Goal: Check status: Check status

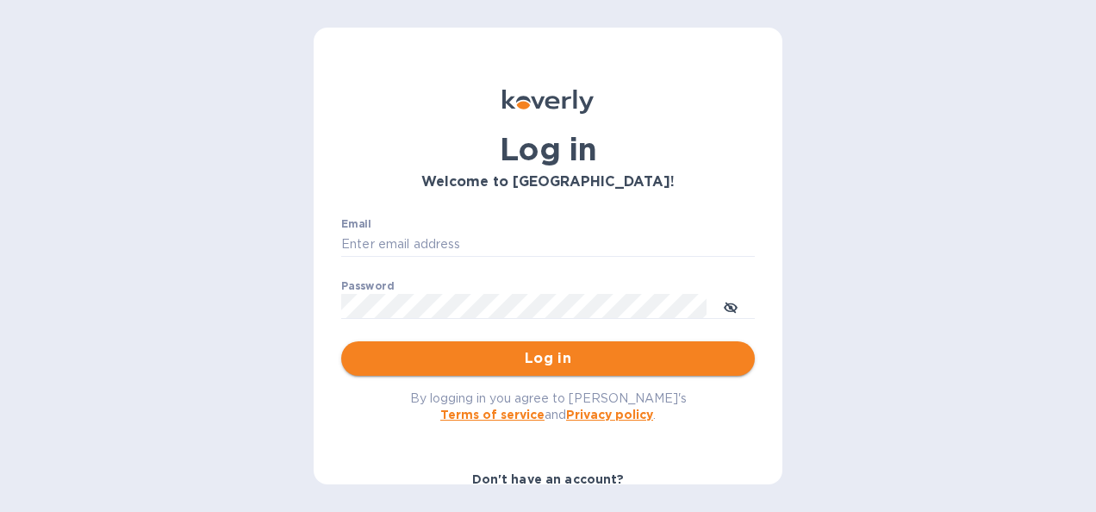
type input "[PERSON_NAME][EMAIL_ADDRESS][PERSON_NAME][PERSON_NAME][DOMAIN_NAME]"
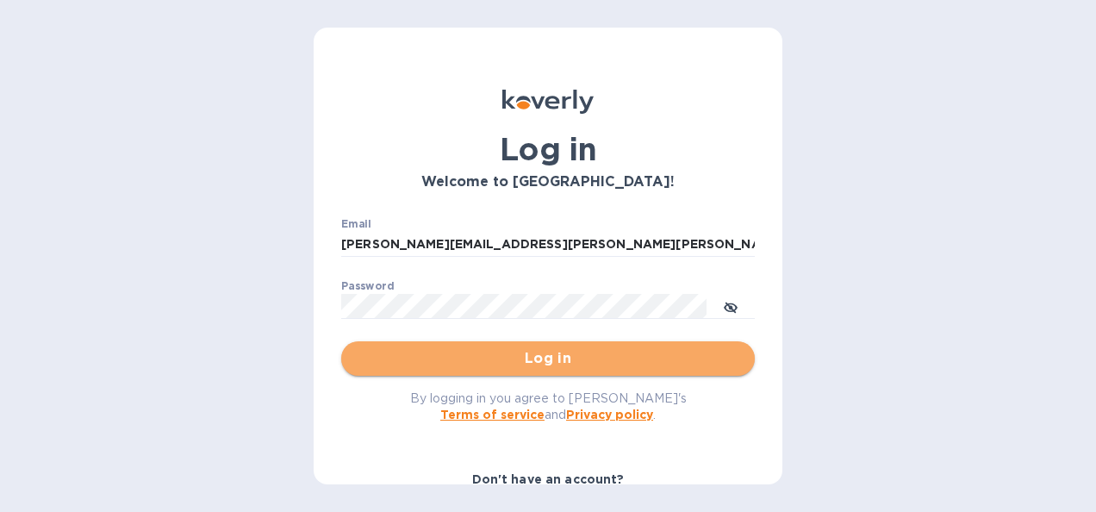
click at [586, 355] on span "Log in" at bounding box center [548, 358] width 386 height 21
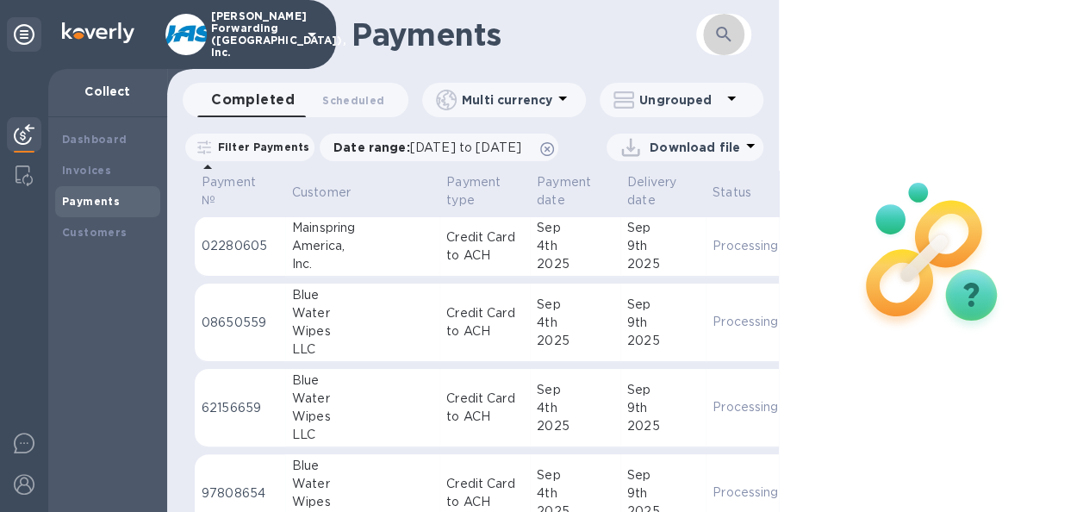
click at [708, 29] on button "button" at bounding box center [723, 34] width 41 height 41
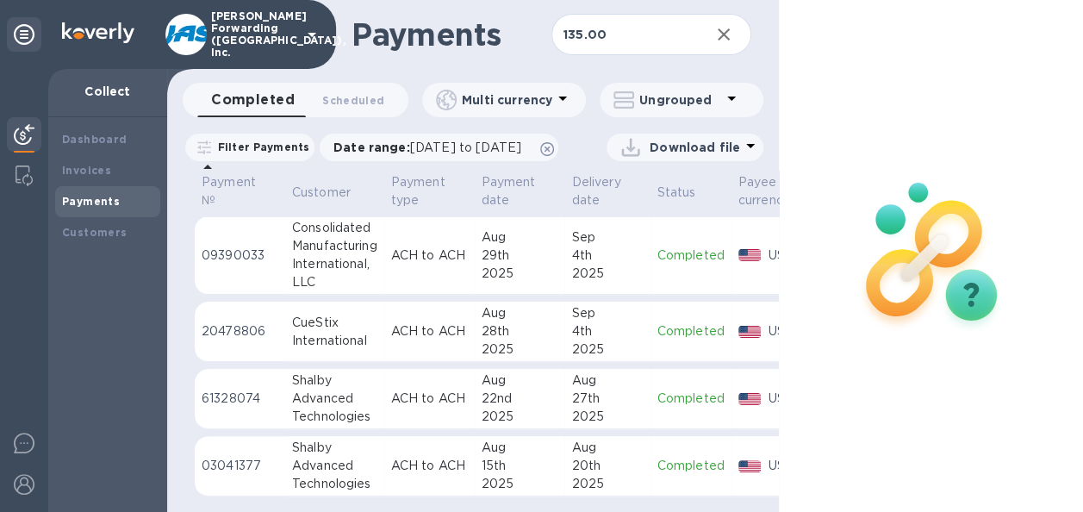
click at [559, 272] on td "[DATE]" at bounding box center [520, 255] width 90 height 78
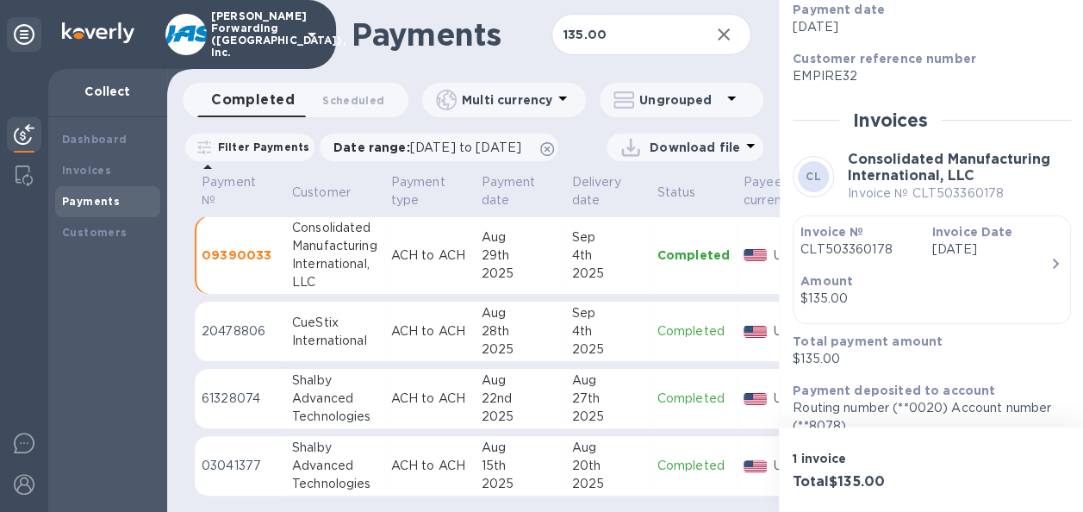
scroll to position [312, 0]
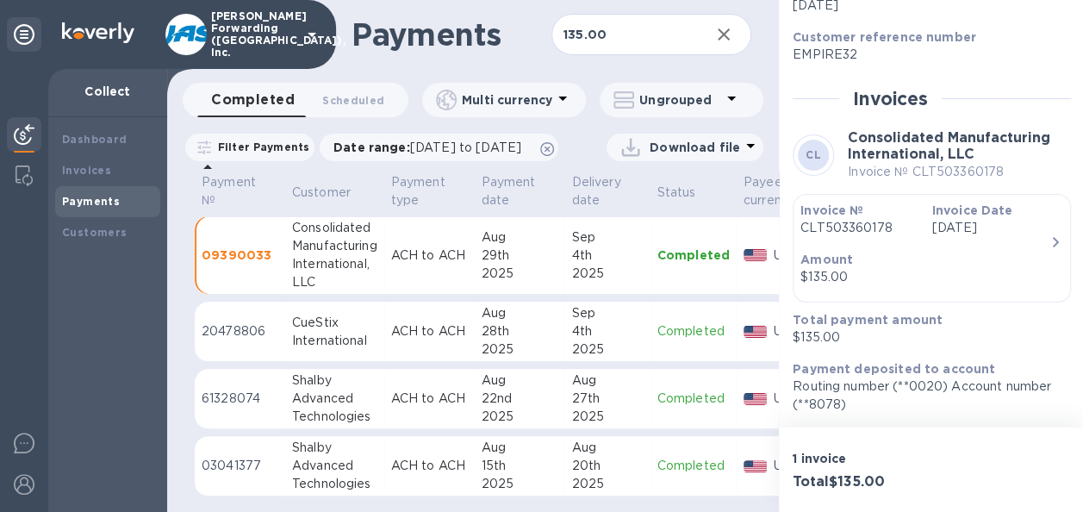
click at [456, 340] on p "ACH to ACH" at bounding box center [429, 331] width 77 height 18
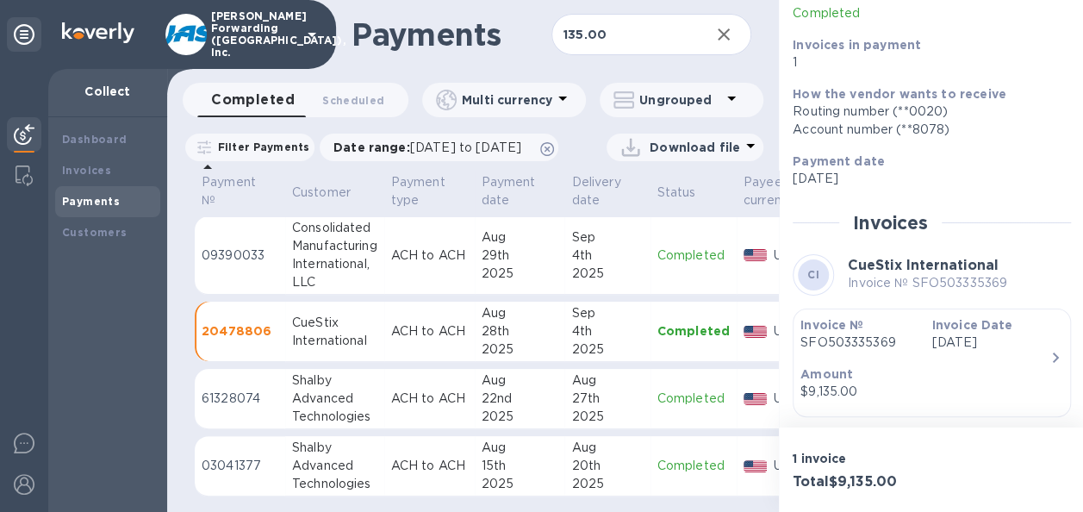
scroll to position [254, 0]
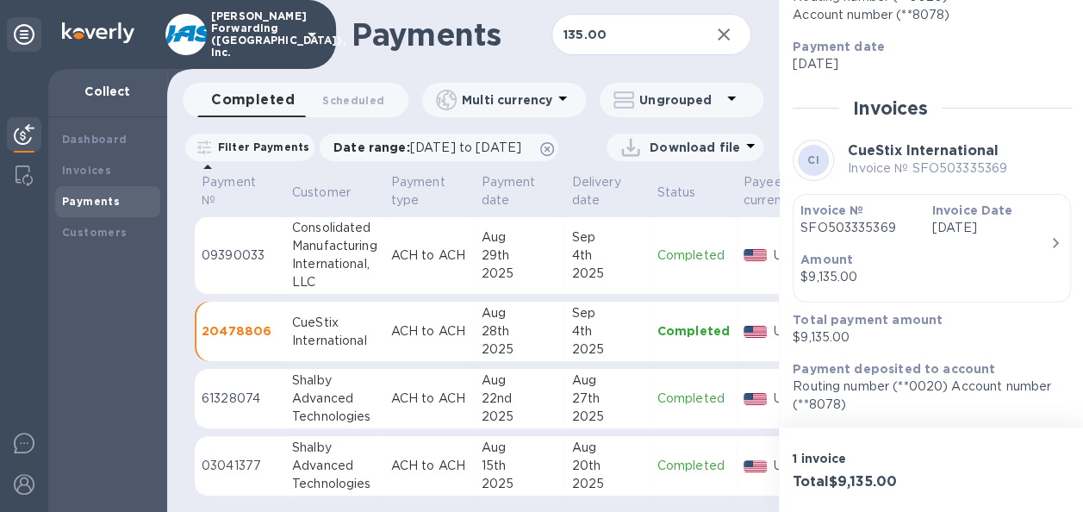
click at [502, 265] on div "29th" at bounding box center [520, 255] width 77 height 18
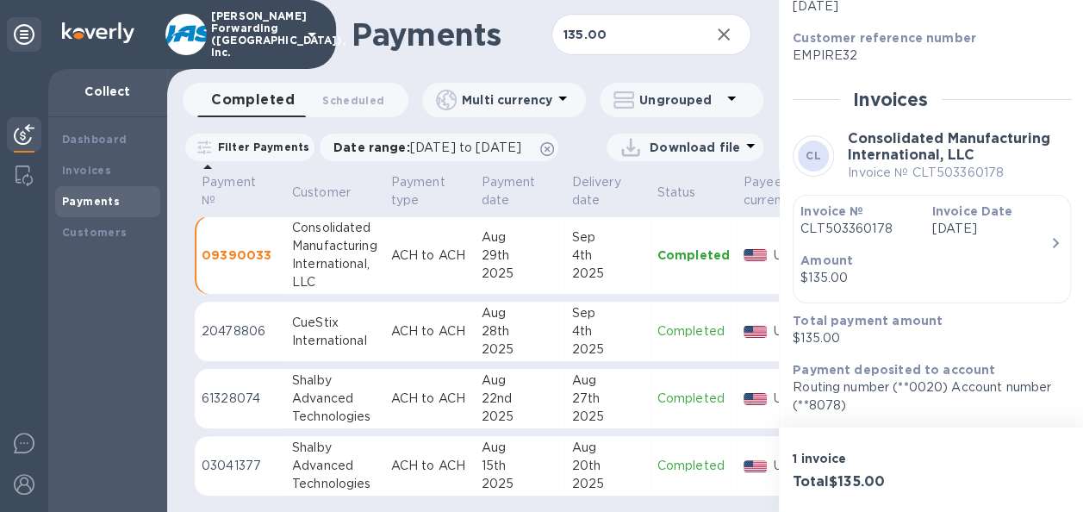
scroll to position [312, 0]
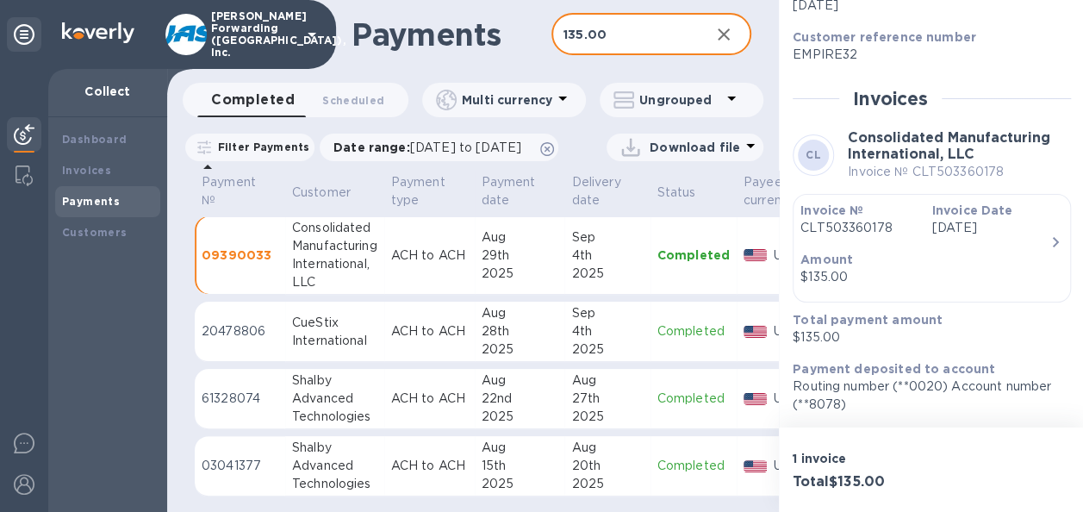
drag, startPoint x: 613, startPoint y: 42, endPoint x: 493, endPoint y: 34, distance: 120.0
click at [493, 37] on div "Payments 135.00 ​" at bounding box center [473, 34] width 612 height 69
type input "435.00"
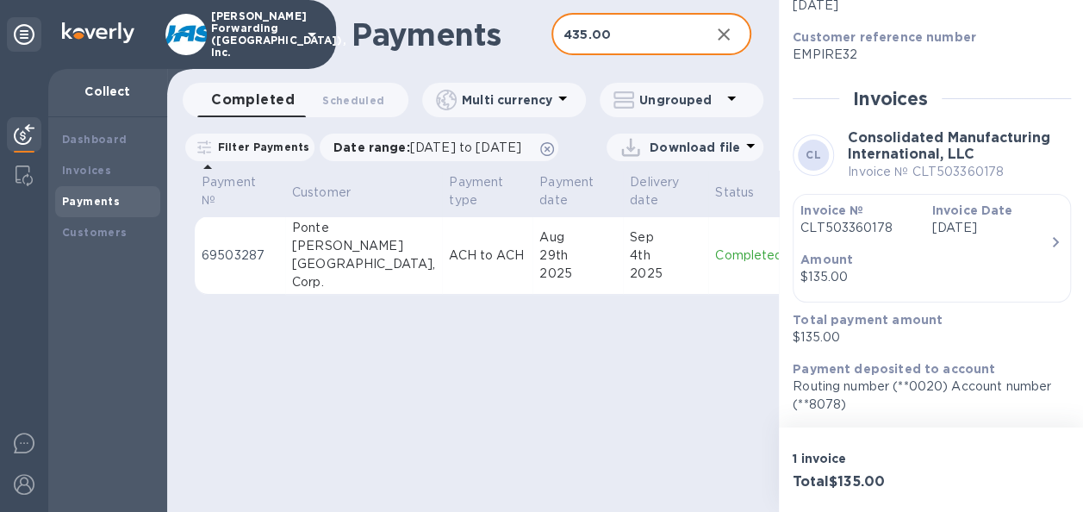
click at [630, 265] on div "4th" at bounding box center [666, 255] width 72 height 18
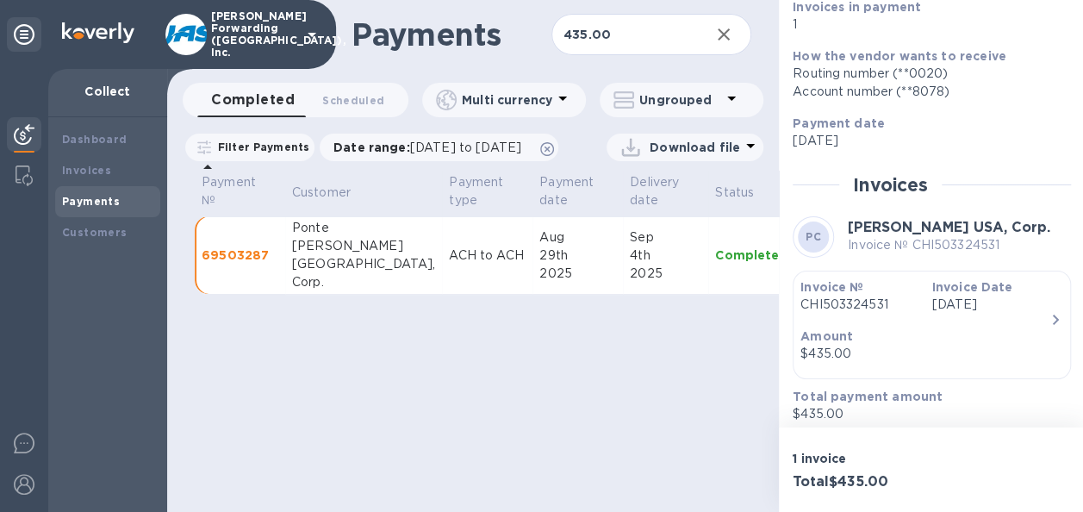
scroll to position [252, 0]
